Goal: Task Accomplishment & Management: Manage account settings

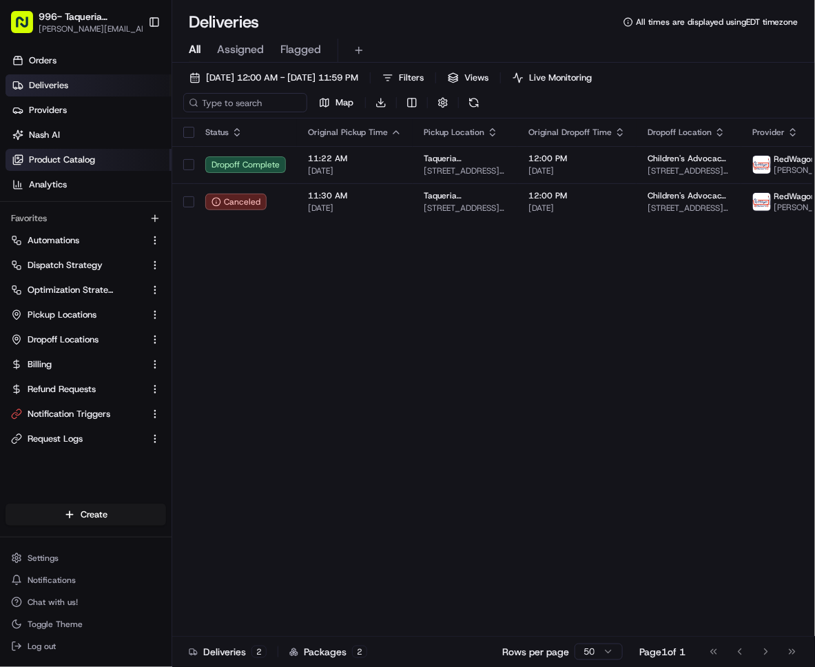
click at [77, 149] on link "Product Catalog" at bounding box center [89, 160] width 166 height 22
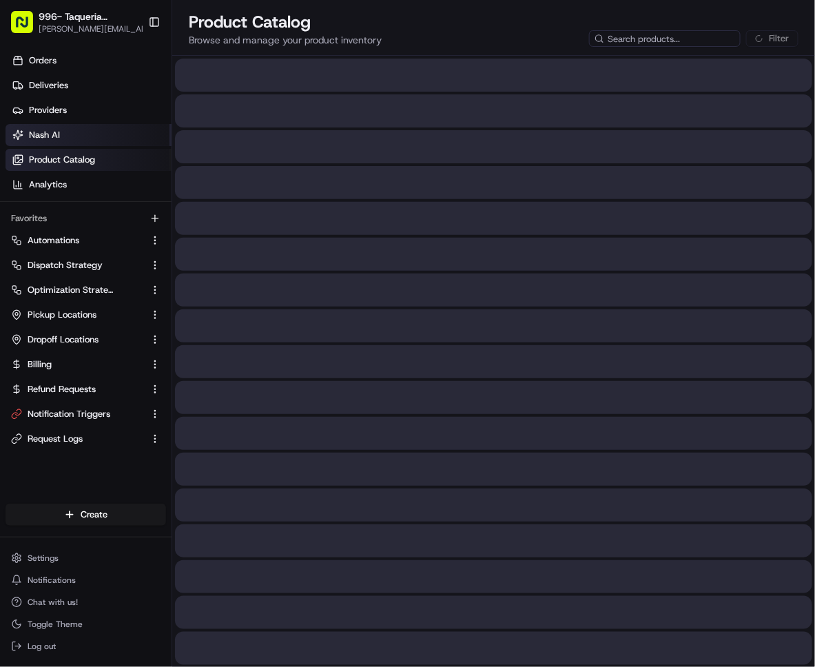
click at [77, 136] on link "Nash AI" at bounding box center [89, 135] width 166 height 22
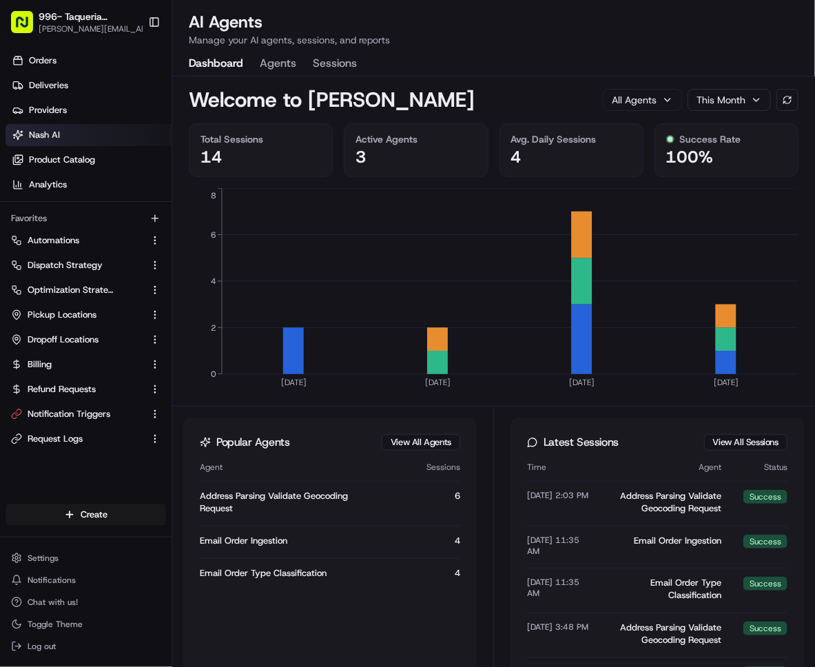
click at [273, 57] on button "Agents" at bounding box center [278, 63] width 37 height 23
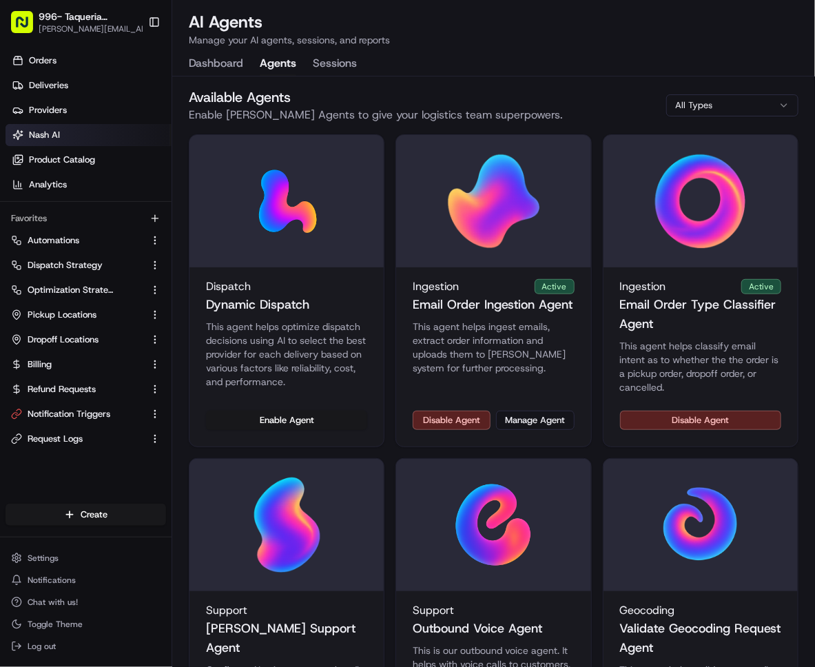
click at [549, 427] on div "Disable Agent Manage Agent" at bounding box center [493, 429] width 194 height 36
click at [548, 420] on button "Manage Agent" at bounding box center [535, 420] width 78 height 19
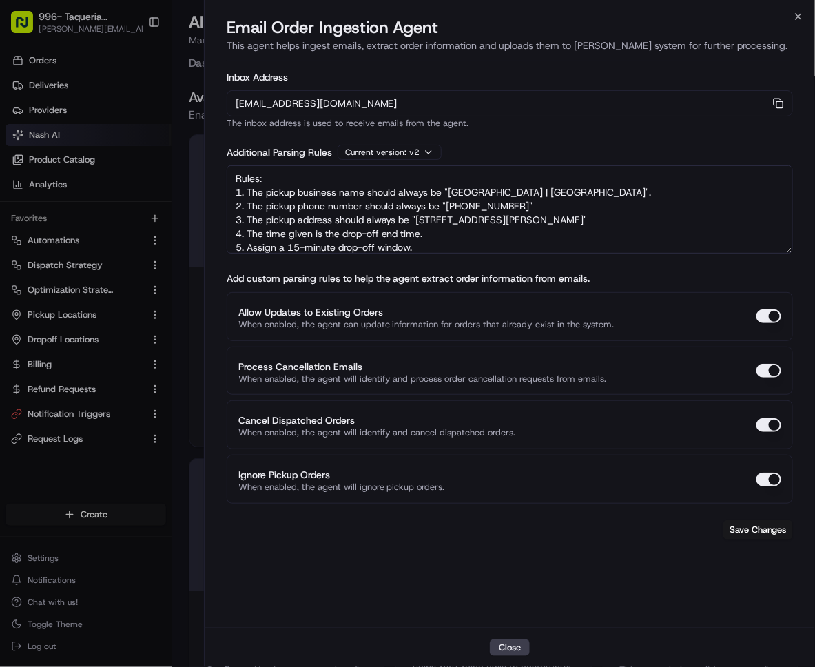
drag, startPoint x: 529, startPoint y: 239, endPoint x: 172, endPoint y: 88, distance: 387.9
click at [172, 88] on body "996- Taqueria [GEOGRAPHIC_DATA]- Downtown [GEOGRAPHIC_DATA] [PERSON_NAME][EMAIL…" at bounding box center [407, 333] width 815 height 667
click at [477, 206] on textarea "Rules: 1. The pickup business name should always be "[GEOGRAPHIC_DATA] | [GEOGR…" at bounding box center [510, 209] width 567 height 88
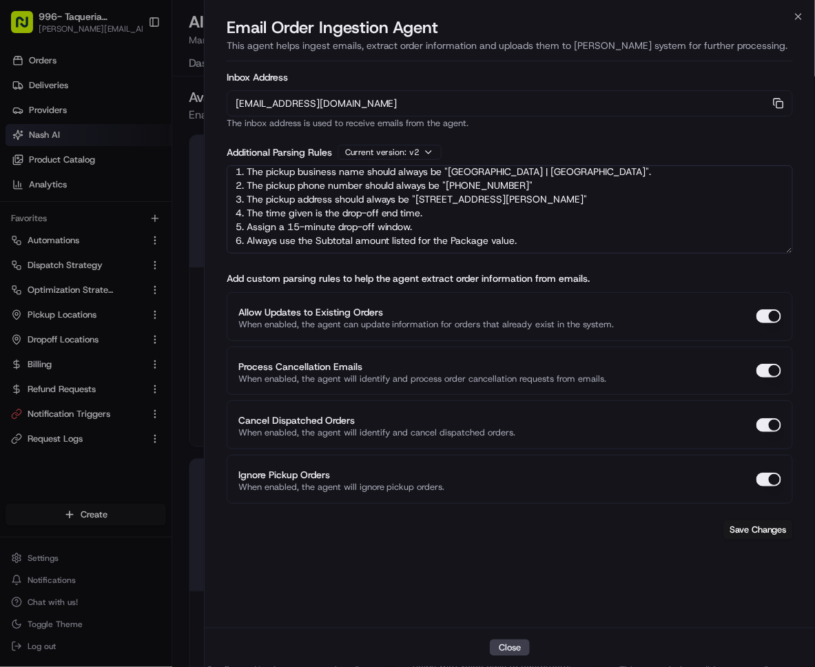
scroll to position [21, 0]
drag, startPoint x: 245, startPoint y: 212, endPoint x: 566, endPoint y: 254, distance: 323.2
click at [566, 254] on form "Inbox Address [EMAIL_ADDRESS][DOMAIN_NAME] Copy [EMAIL_ADDRESS][DOMAIN_NAME] Th…" at bounding box center [510, 306] width 567 height 478
click at [83, 20] on div at bounding box center [407, 333] width 815 height 667
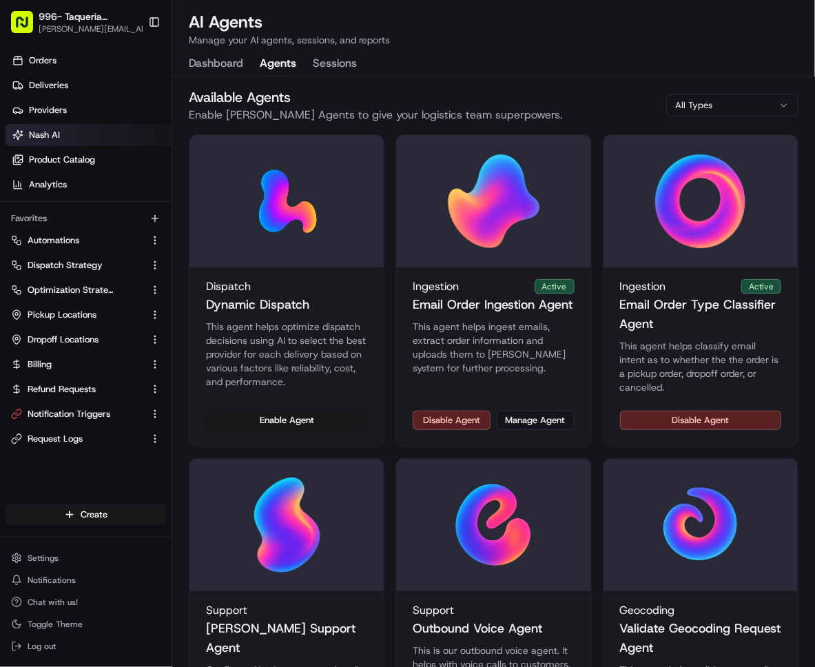
click at [83, 20] on span "996- Taqueria [GEOGRAPHIC_DATA]- [GEOGRAPHIC_DATA]" at bounding box center [89, 17] width 100 height 14
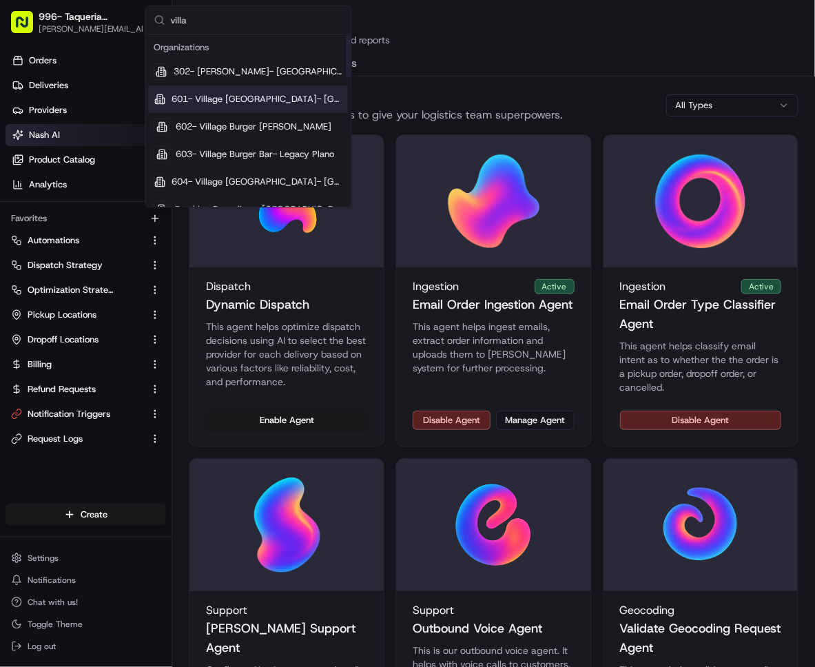
type input "villa"
click at [279, 95] on span "601- Village [GEOGRAPHIC_DATA]- [GEOGRAPHIC_DATA]" at bounding box center [257, 99] width 171 height 12
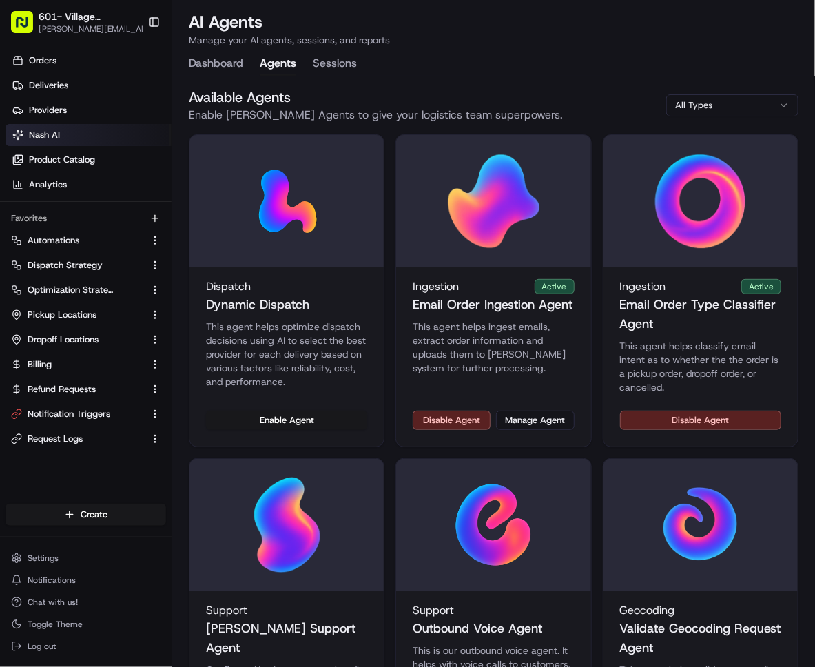
click at [539, 432] on div "Disable Agent Manage Agent" at bounding box center [493, 429] width 194 height 36
click at [539, 423] on button "Manage Agent" at bounding box center [535, 420] width 78 height 19
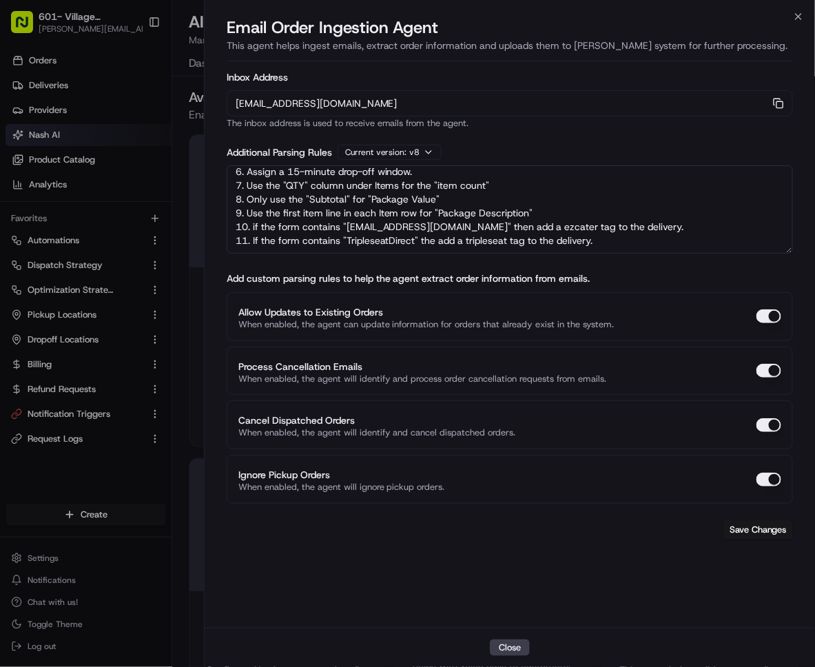
scroll to position [95, 0]
drag, startPoint x: 251, startPoint y: 217, endPoint x: 644, endPoint y: 223, distance: 392.9
click at [644, 223] on textarea "Rules: 1. The 'pickup company name' should always be "Village Burger Bar | [GEO…" at bounding box center [510, 209] width 567 height 88
click at [251, 217] on textarea "Rules: 1. The 'pickup company name' should always be "Village Burger Bar | [GEO…" at bounding box center [510, 209] width 567 height 88
drag, startPoint x: 251, startPoint y: 217, endPoint x: 637, endPoint y: 239, distance: 386.6
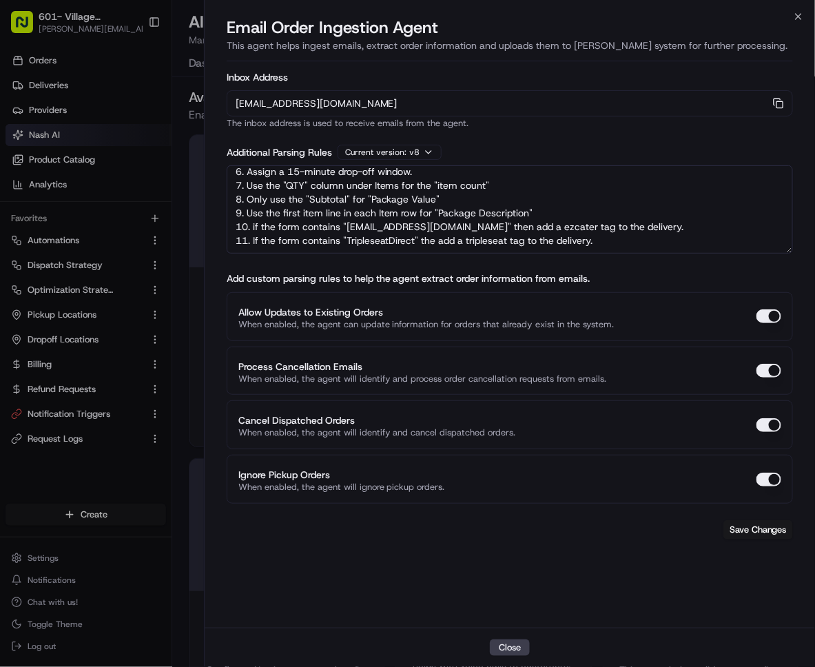
click at [637, 239] on textarea "Rules: 1. The 'pickup company name' should always be "Village Burger Bar | [GEO…" at bounding box center [510, 209] width 567 height 88
click at [434, 231] on textarea "Rules: 1. The 'pickup company name' should always be "Village Burger Bar | [GEO…" at bounding box center [510, 209] width 567 height 88
type textarea "Rules: 1. The 'pickup company name' should always be "Village Burger Bar | [GEO…"
click at [771, 527] on button "Save Changes" at bounding box center [759, 529] width 70 height 19
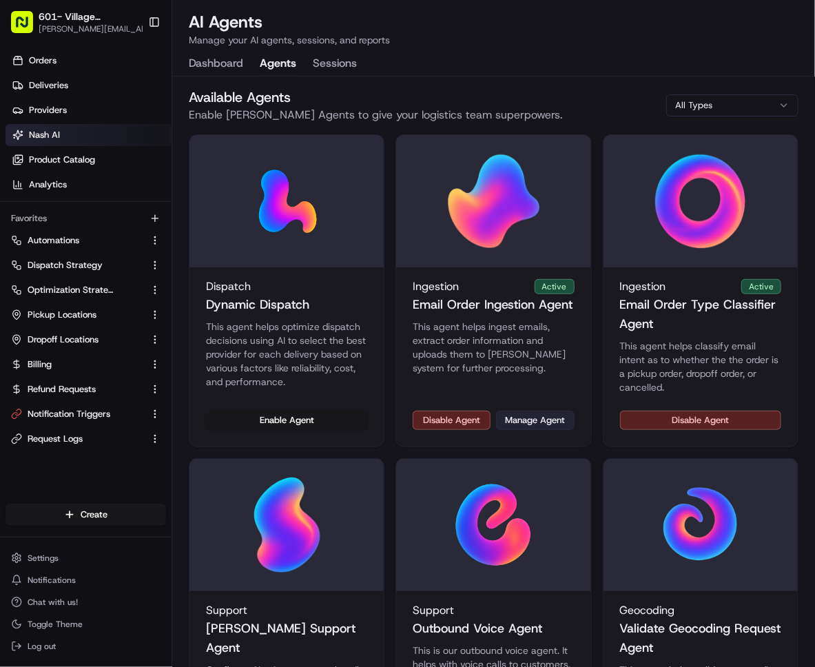
click at [526, 424] on button "Manage Agent" at bounding box center [535, 420] width 78 height 19
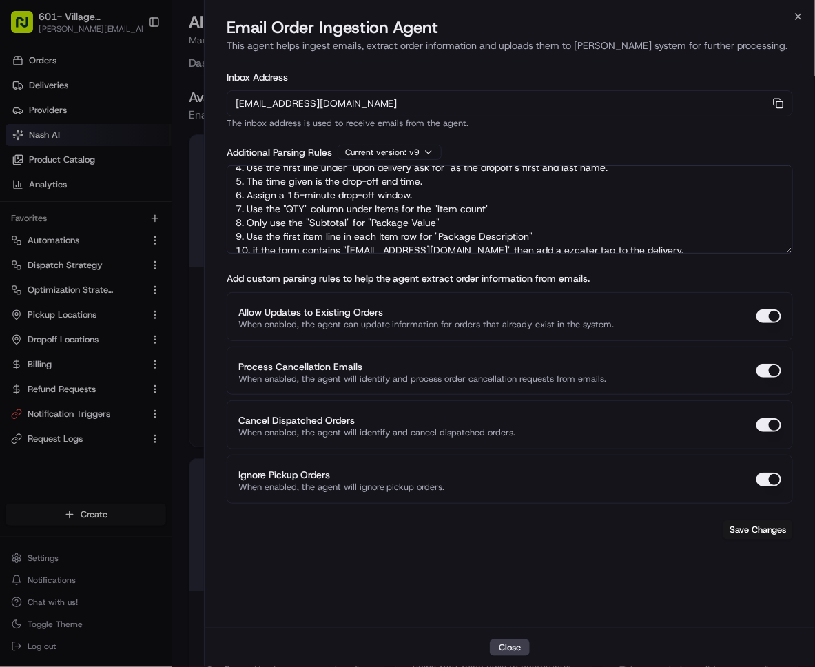
scroll to position [0, 0]
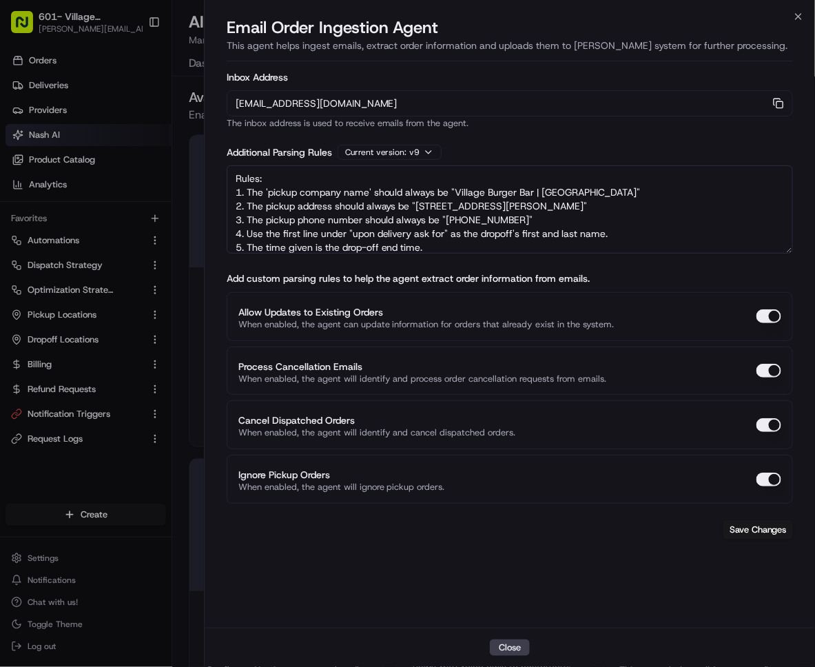
drag, startPoint x: 625, startPoint y: 231, endPoint x: 185, endPoint y: 90, distance: 462.6
click at [185, 90] on body "601- Village Burger Bar- [GEOGRAPHIC_DATA] [PERSON_NAME][EMAIL_ADDRESS][DOMAIN_…" at bounding box center [407, 333] width 815 height 667
click at [456, 236] on textarea "Rules: 1. The 'pickup company name' should always be "Village Burger Bar | [GEO…" at bounding box center [510, 209] width 567 height 88
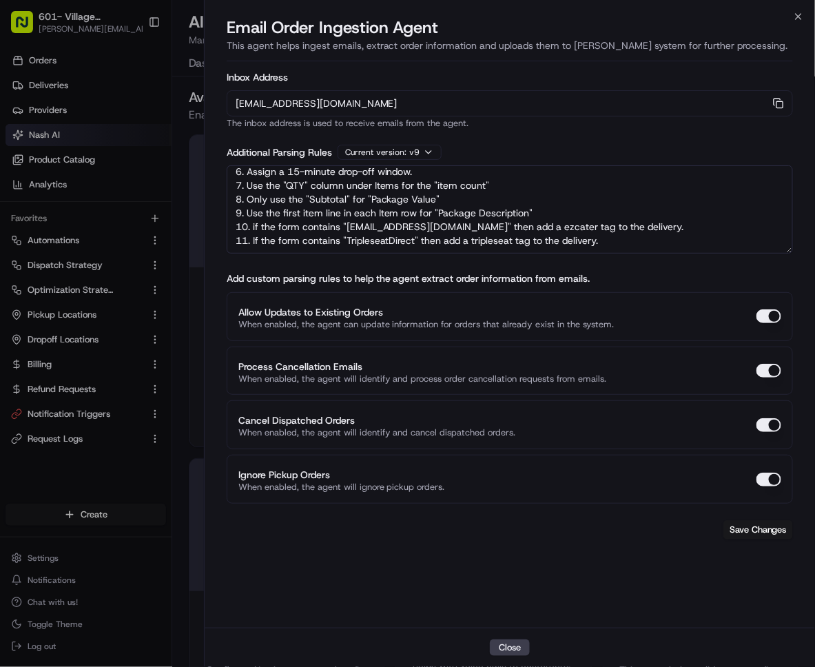
scroll to position [103, 0]
drag, startPoint x: 614, startPoint y: 231, endPoint x: 235, endPoint y: 214, distance: 379.5
click at [235, 214] on textarea "Rules: 1. The 'pickup company name' should always be "Village Burger Bar | [GEO…" at bounding box center [510, 209] width 567 height 88
click at [175, 99] on div at bounding box center [407, 333] width 815 height 667
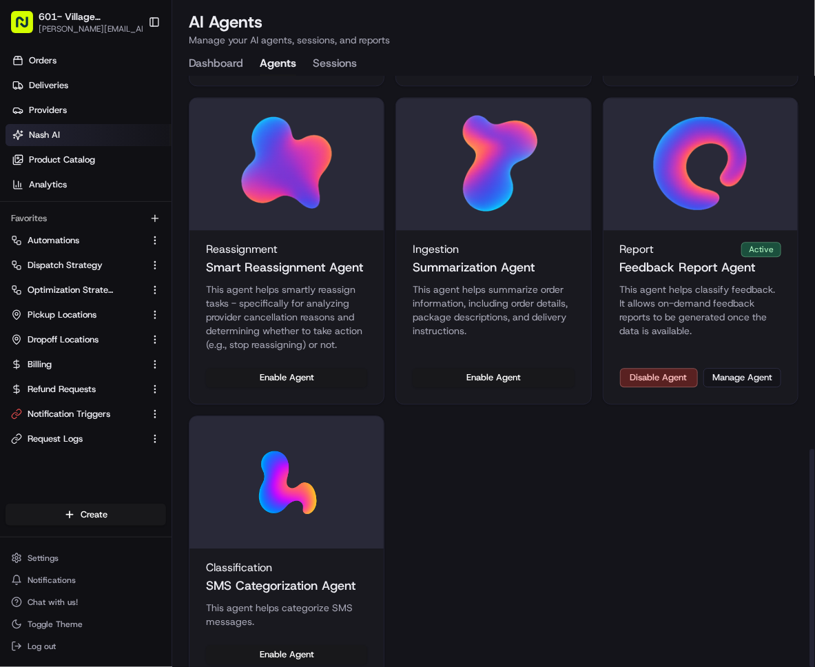
scroll to position [1008, 0]
